Goal: Information Seeking & Learning: Learn about a topic

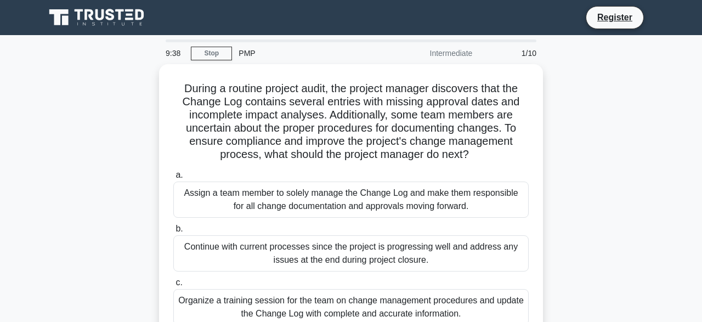
click at [544, 159] on div "During a routine project audit, the project manager discovers that the Change L…" at bounding box center [350, 235] width 625 height 343
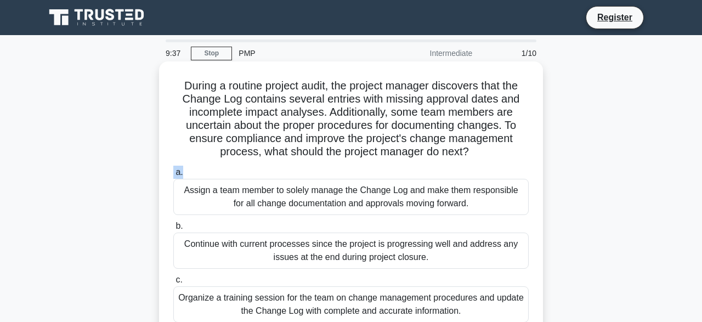
drag, startPoint x: 544, startPoint y: 159, endPoint x: 510, endPoint y: 165, distance: 34.0
click at [510, 165] on div "During a routine project audit, the project manager discovers that the Change L…" at bounding box center [350, 235] width 625 height 343
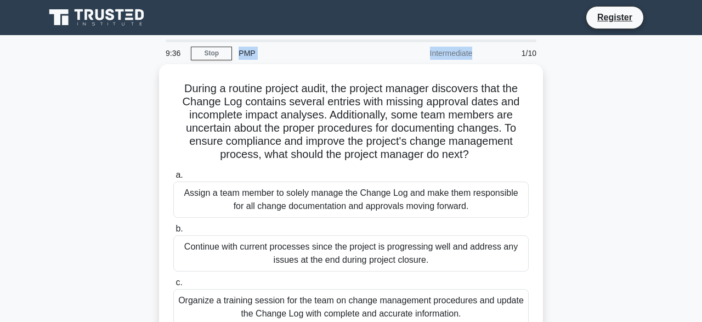
drag, startPoint x: 555, startPoint y: 42, endPoint x: 446, endPoint y: 54, distance: 109.9
click at [446, 54] on div "9:36 Stop PMP Intermediate 1/10 During a routine project audit, the project man…" at bounding box center [350, 314] width 625 height 549
click at [220, 59] on link "Stop" at bounding box center [211, 54] width 41 height 14
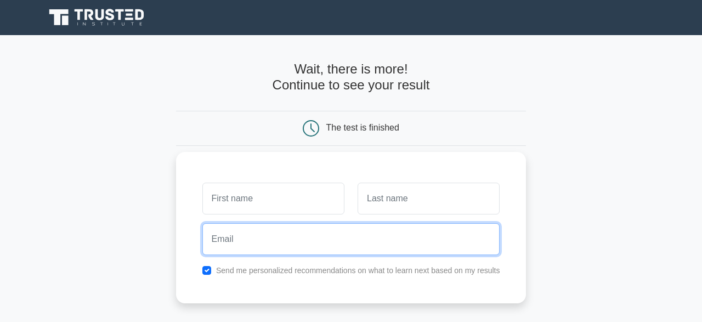
drag, startPoint x: 281, startPoint y: 229, endPoint x: 271, endPoint y: 200, distance: 30.9
click at [271, 223] on input "email" at bounding box center [351, 239] width 298 height 32
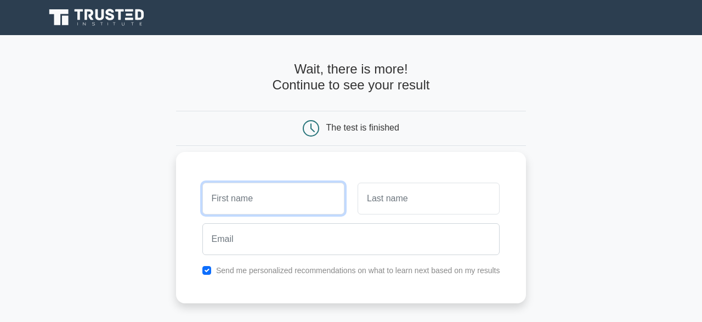
click at [271, 200] on input "text" at bounding box center [273, 199] width 142 height 32
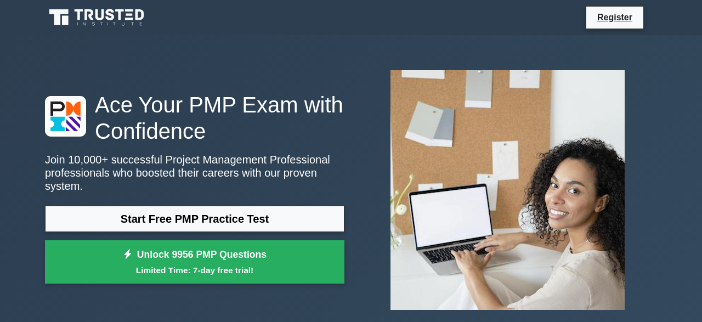
drag, startPoint x: 282, startPoint y: 66, endPoint x: 384, endPoint y: -47, distance: 151.9
